Goal: Find specific page/section: Find specific page/section

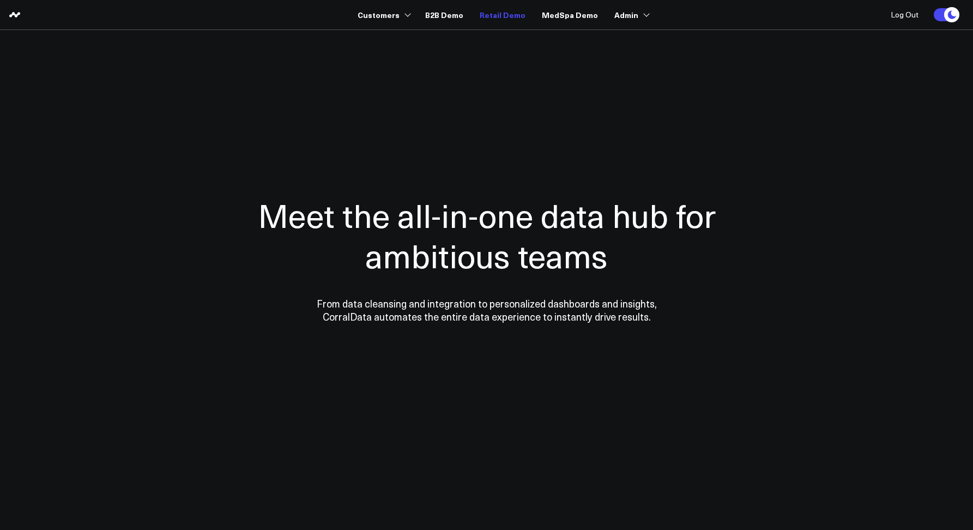
click at [484, 17] on link "Retail Demo" at bounding box center [503, 15] width 46 height 20
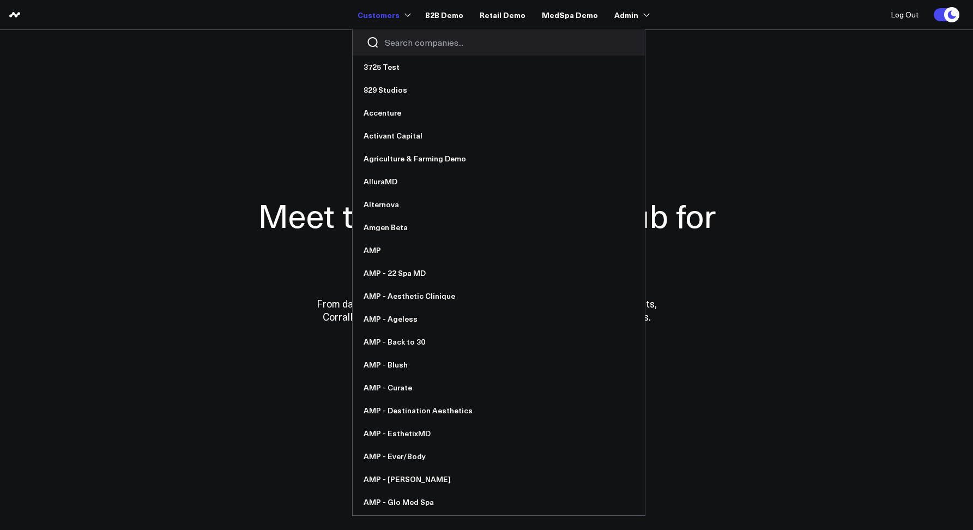
click at [398, 33] on div at bounding box center [499, 42] width 292 height 26
click at [401, 39] on input "Search companies input" at bounding box center [508, 43] width 246 height 12
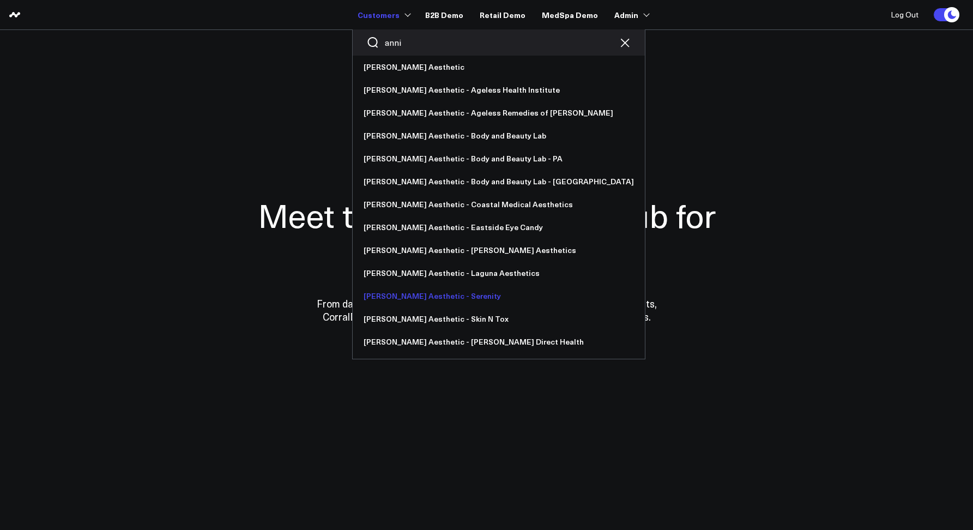
type input "anni"
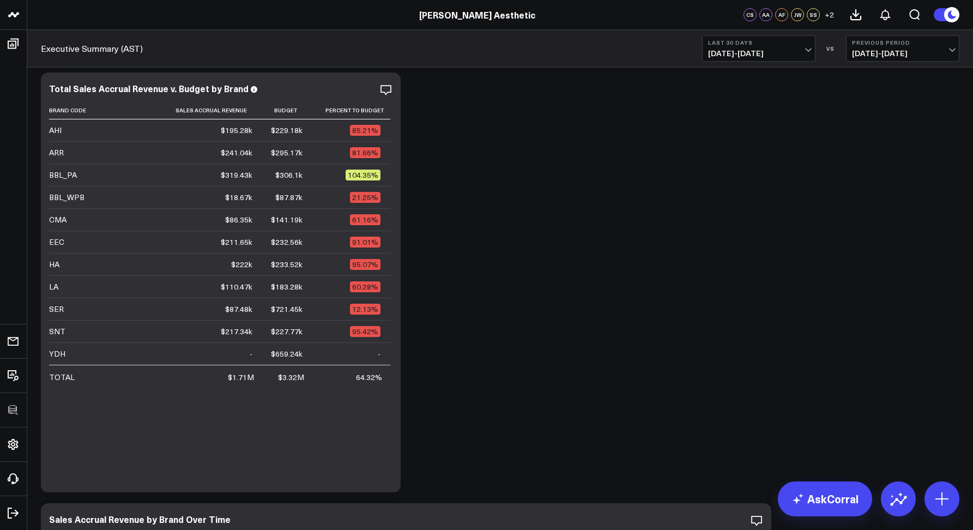
scroll to position [267, 0]
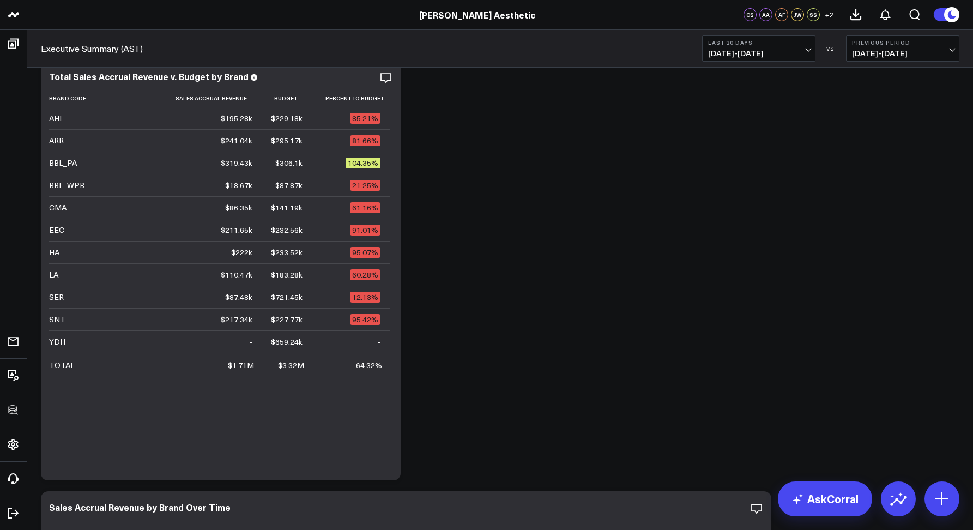
click at [752, 43] on b "Last 30 Days" at bounding box center [758, 42] width 101 height 7
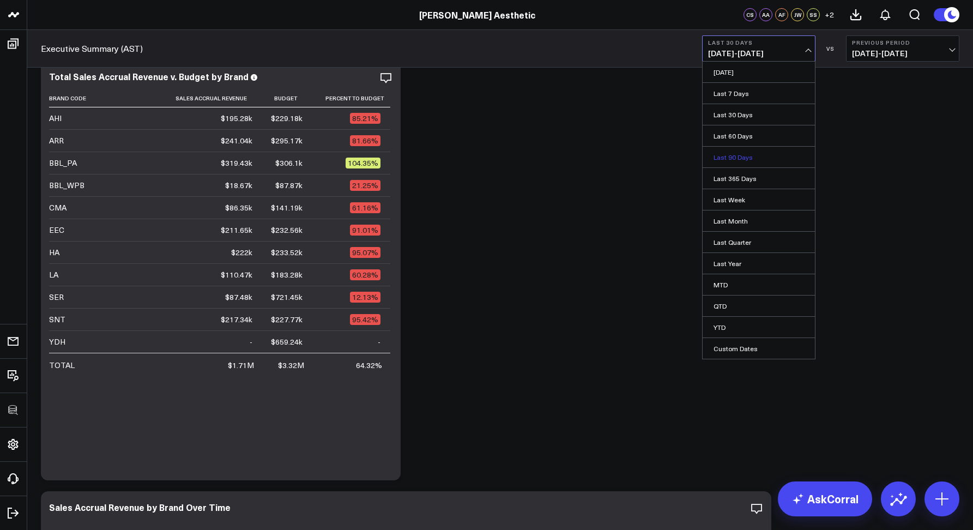
click at [727, 157] on link "Last 90 Days" at bounding box center [759, 157] width 112 height 21
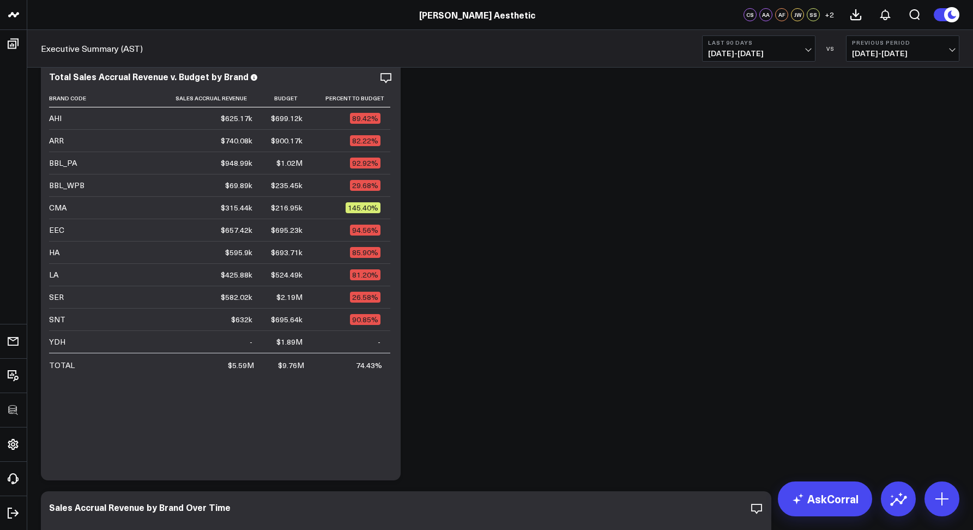
click at [730, 52] on span "05/17/25 - 08/14/25" at bounding box center [758, 53] width 101 height 9
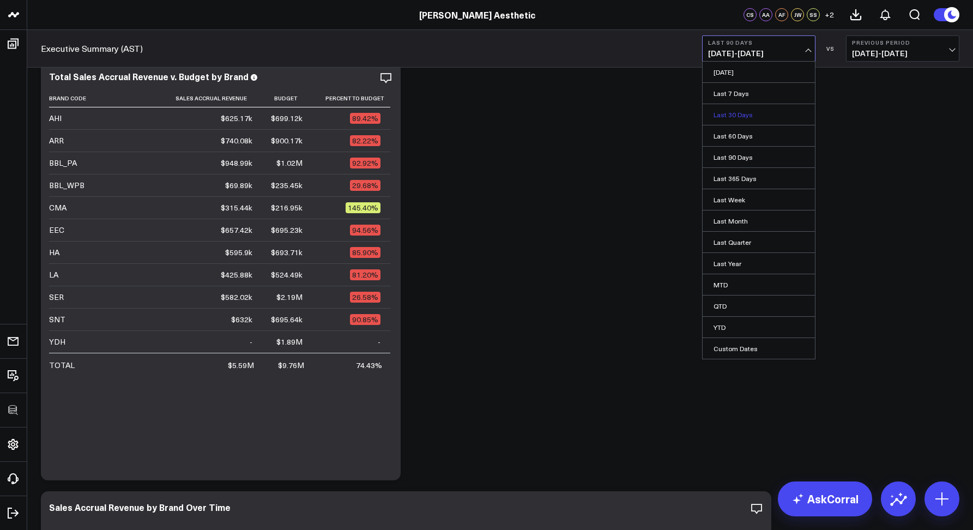
click at [719, 119] on link "Last 30 Days" at bounding box center [759, 114] width 112 height 21
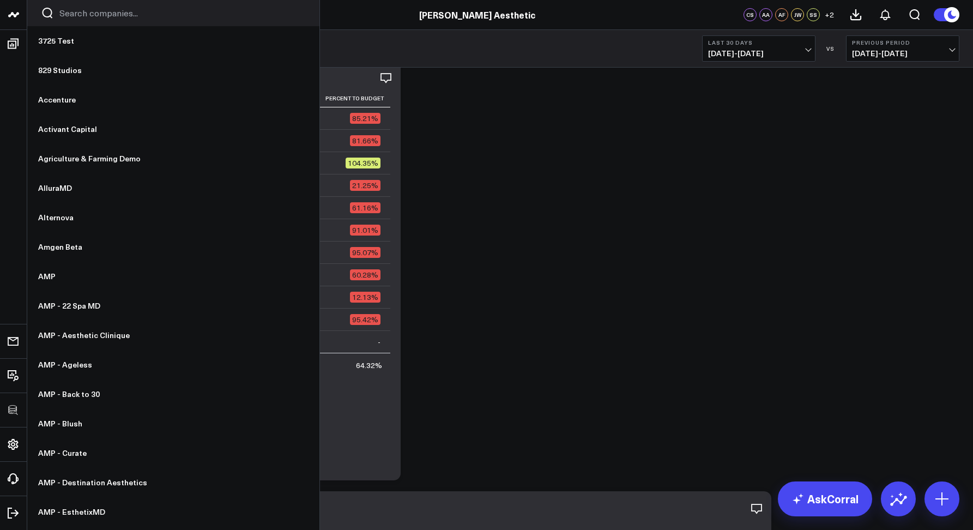
click at [70, 22] on div at bounding box center [173, 13] width 292 height 26
click at [72, 18] on input "Search companies input" at bounding box center [182, 13] width 246 height 12
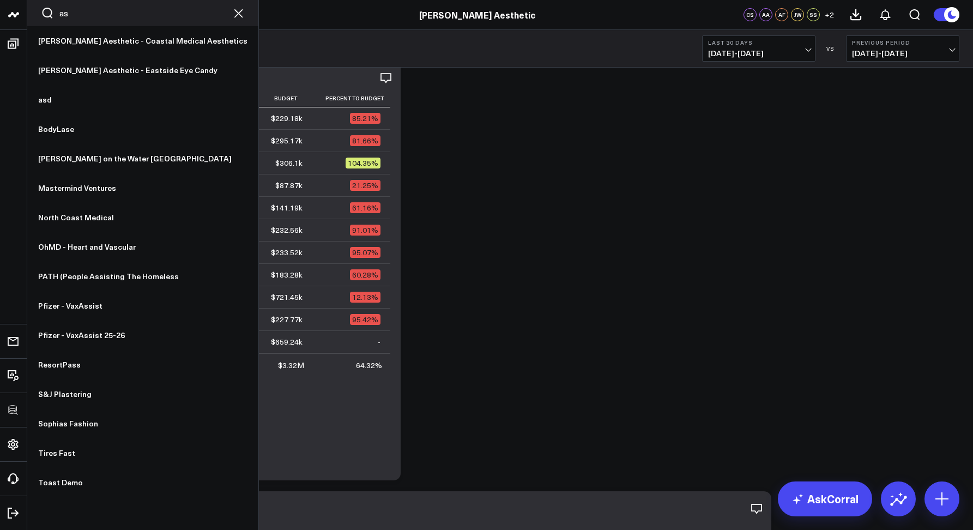
type input "a"
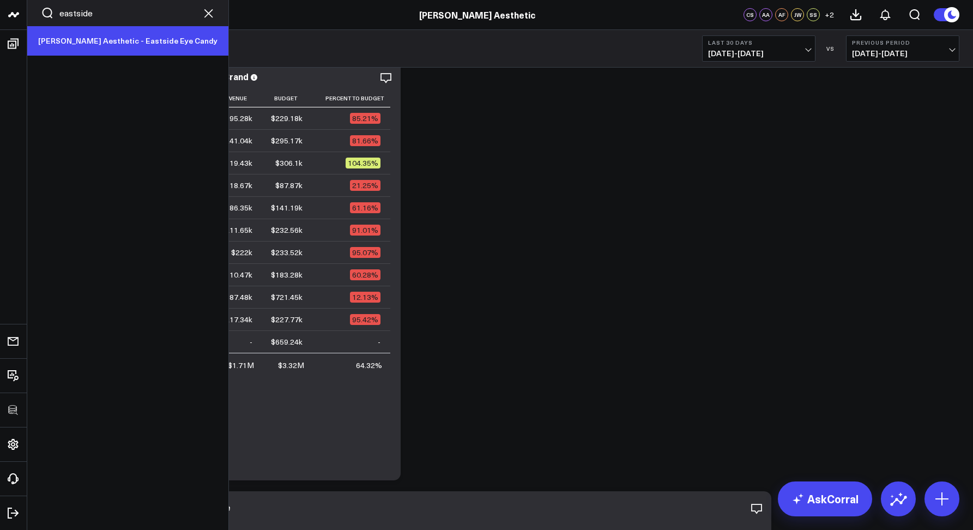
type input "eastside"
click at [84, 41] on link "[PERSON_NAME] Aesthetic - Eastside Eye Candy" at bounding box center [127, 40] width 201 height 29
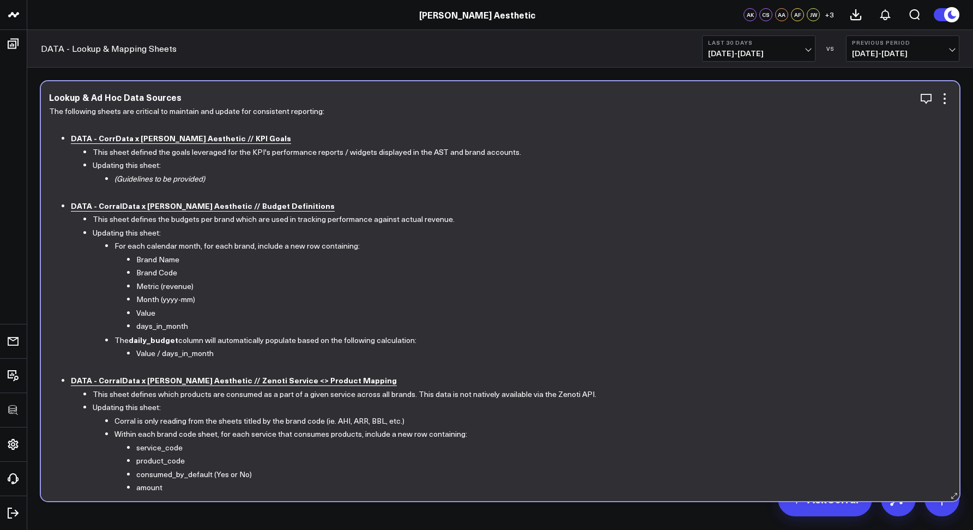
click at [252, 207] on b "DATA - CorralData x Annie Aesthetic // Budget Definitions" at bounding box center [203, 205] width 264 height 11
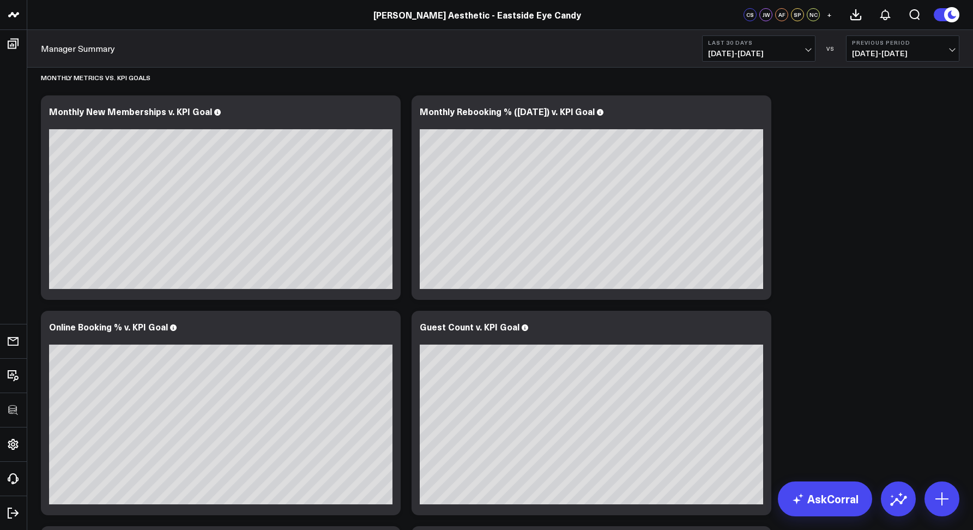
scroll to position [2535, 0]
